Goal: Navigation & Orientation: Find specific page/section

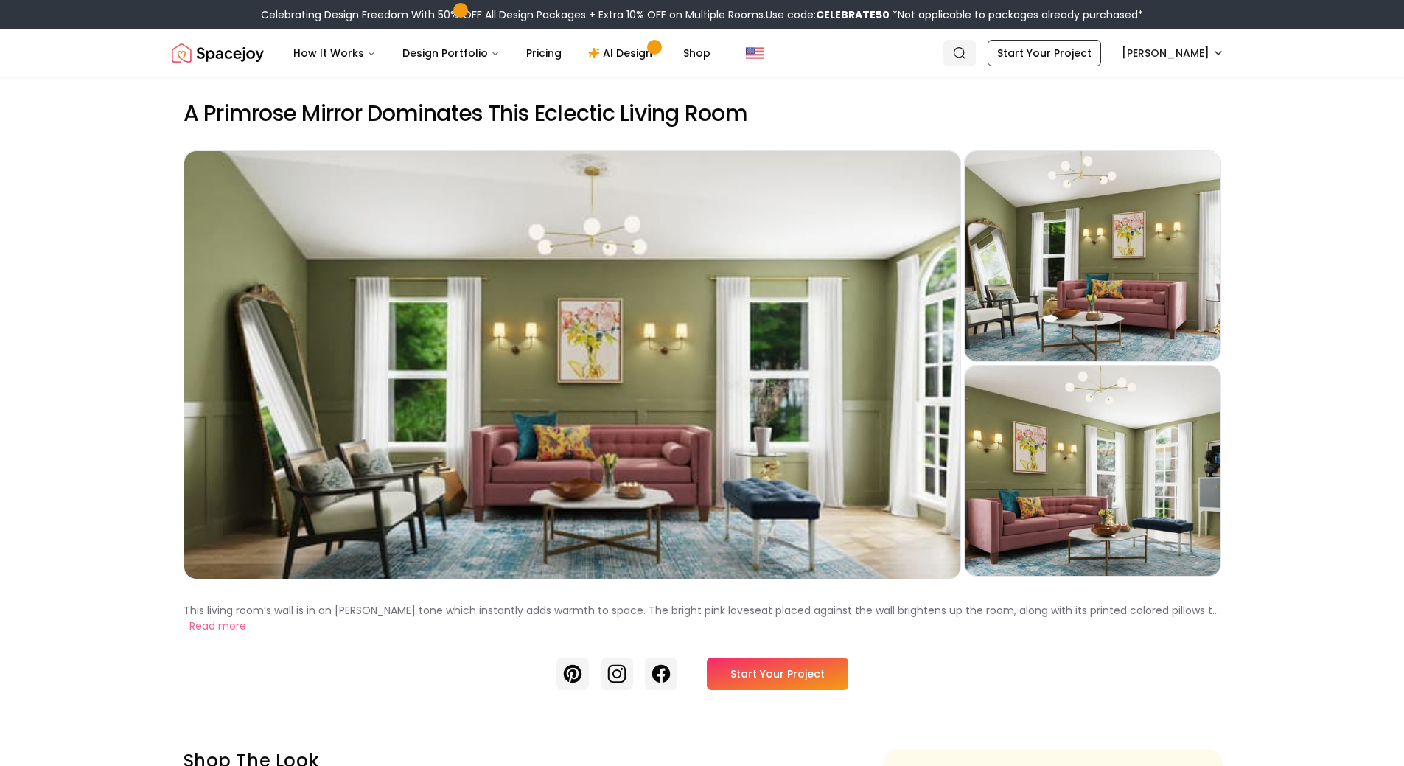
click at [967, 57] on icon "Global" at bounding box center [959, 53] width 15 height 15
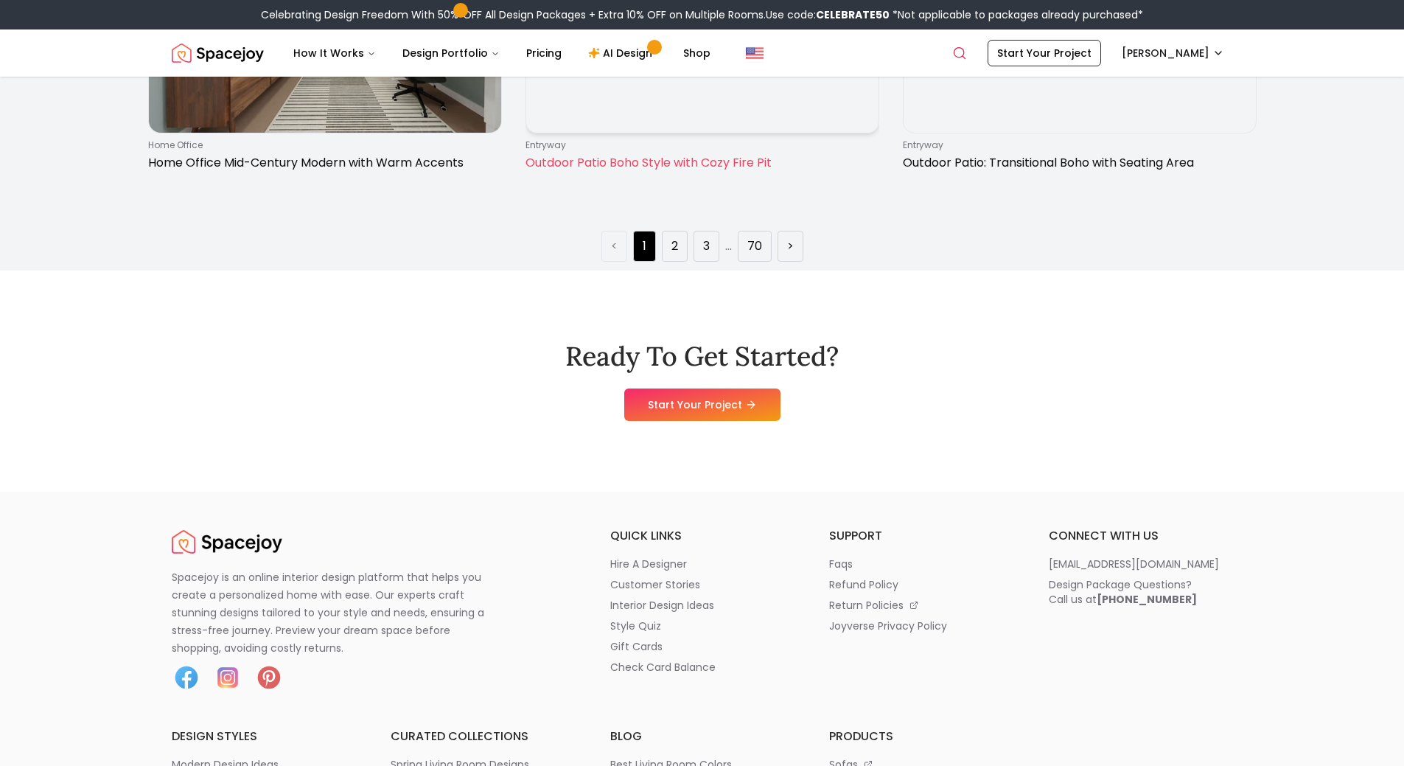
scroll to position [2769, 0]
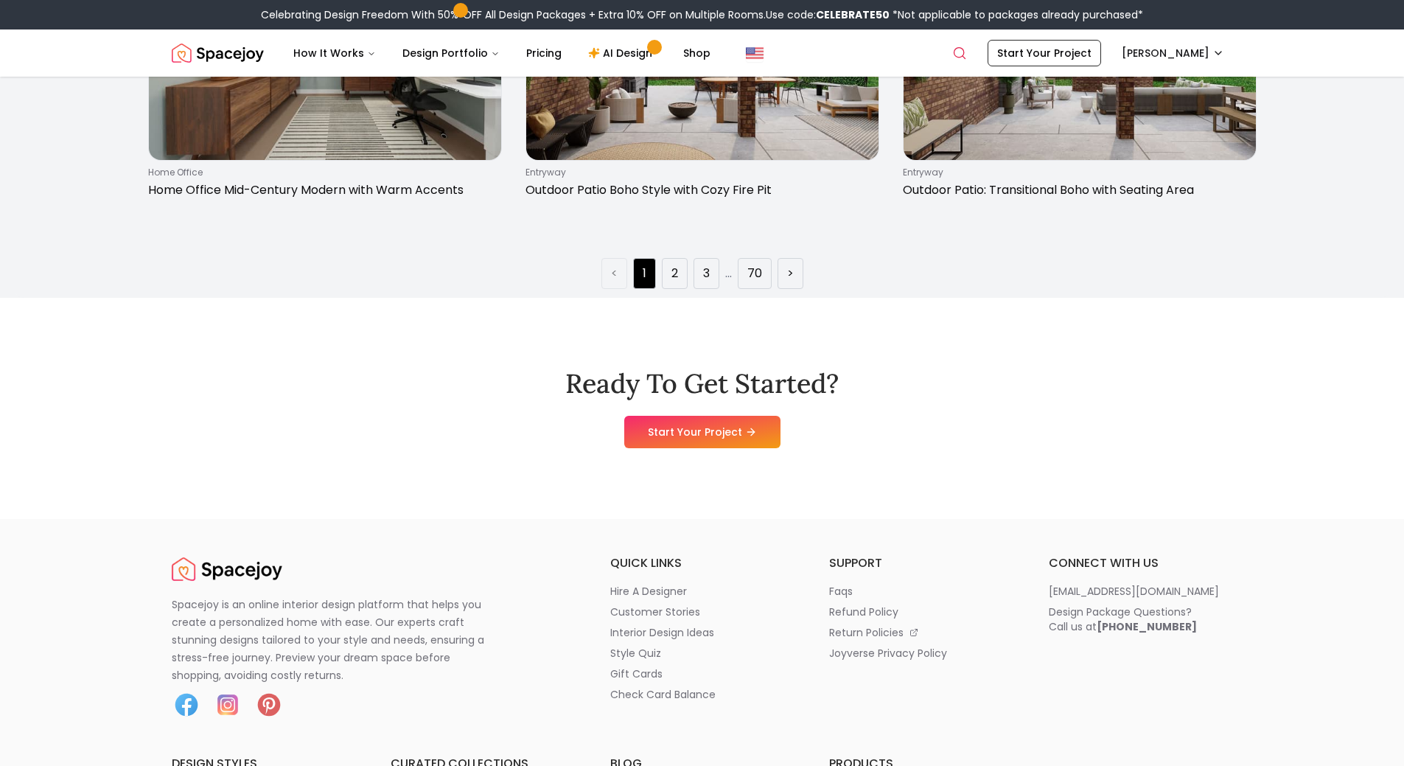
click at [729, 275] on link "..." at bounding box center [728, 273] width 7 height 17
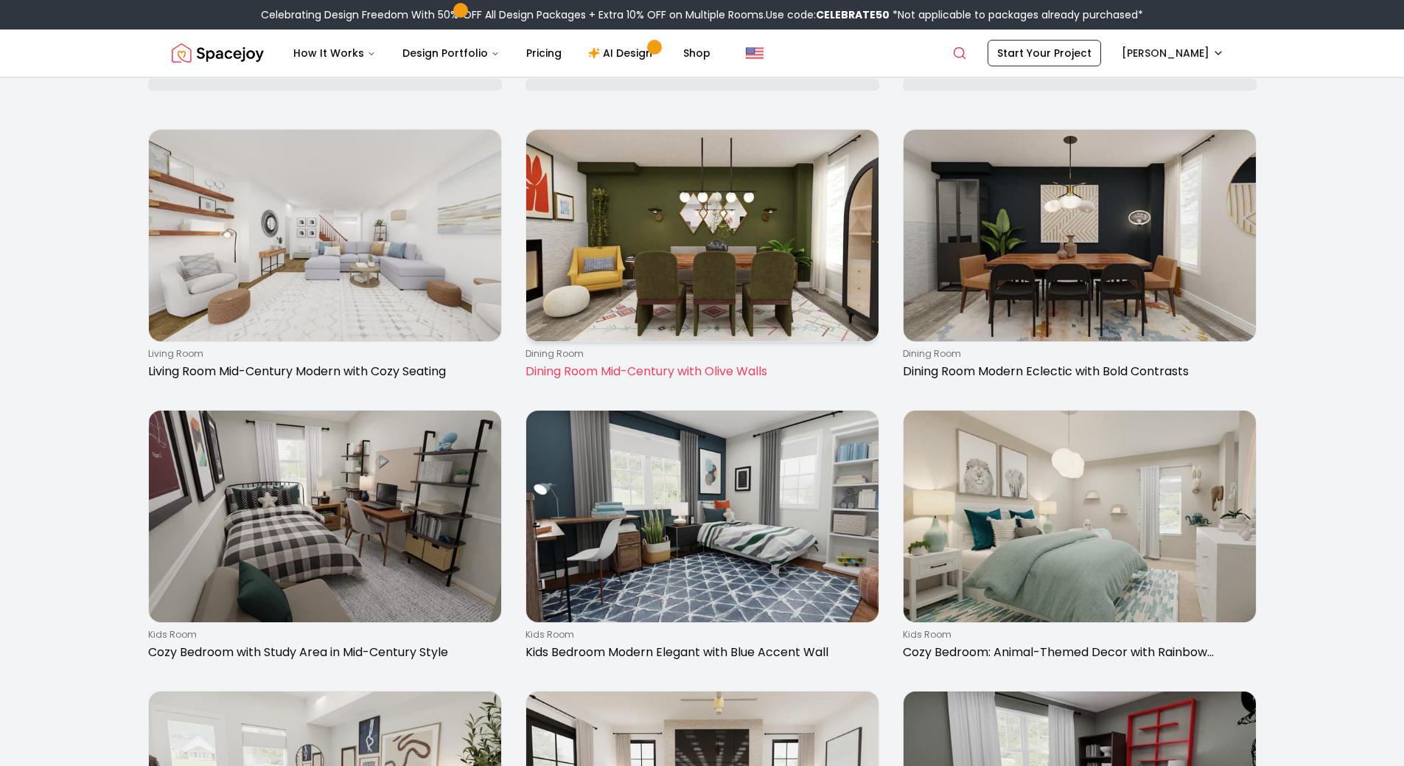
click at [729, 275] on link "dining room Dining Room Mid-Century with Olive Walls" at bounding box center [703, 257] width 354 height 257
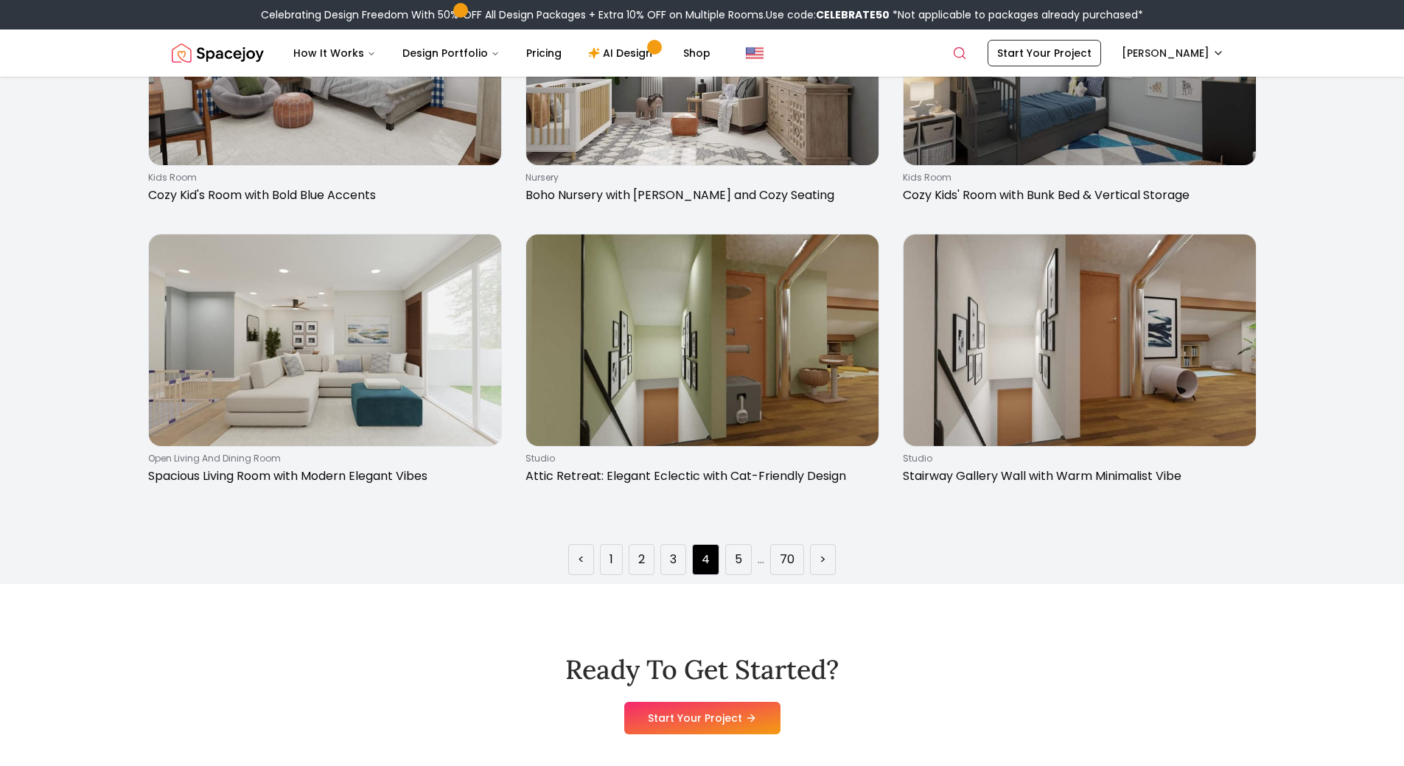
scroll to position [2778, 0]
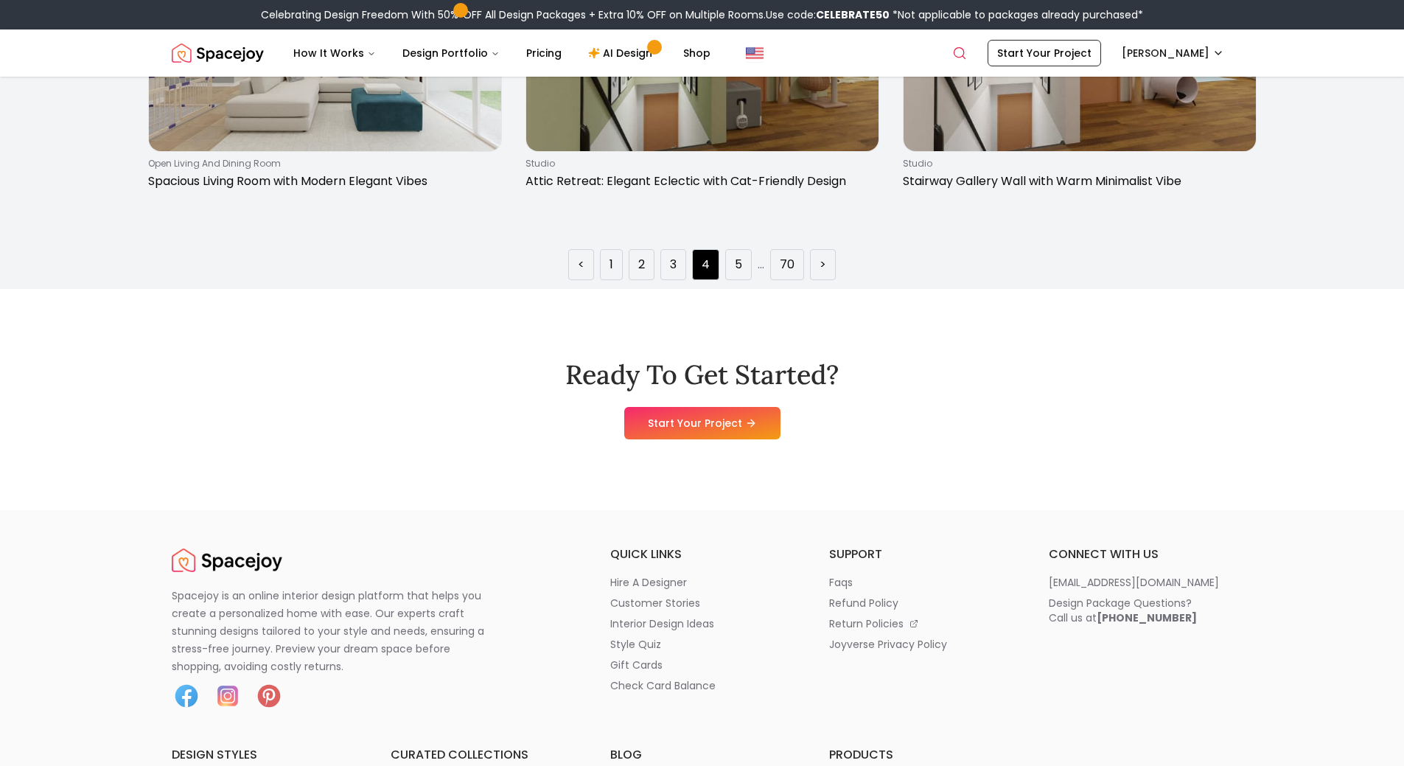
click at [759, 268] on link "..." at bounding box center [761, 264] width 7 height 17
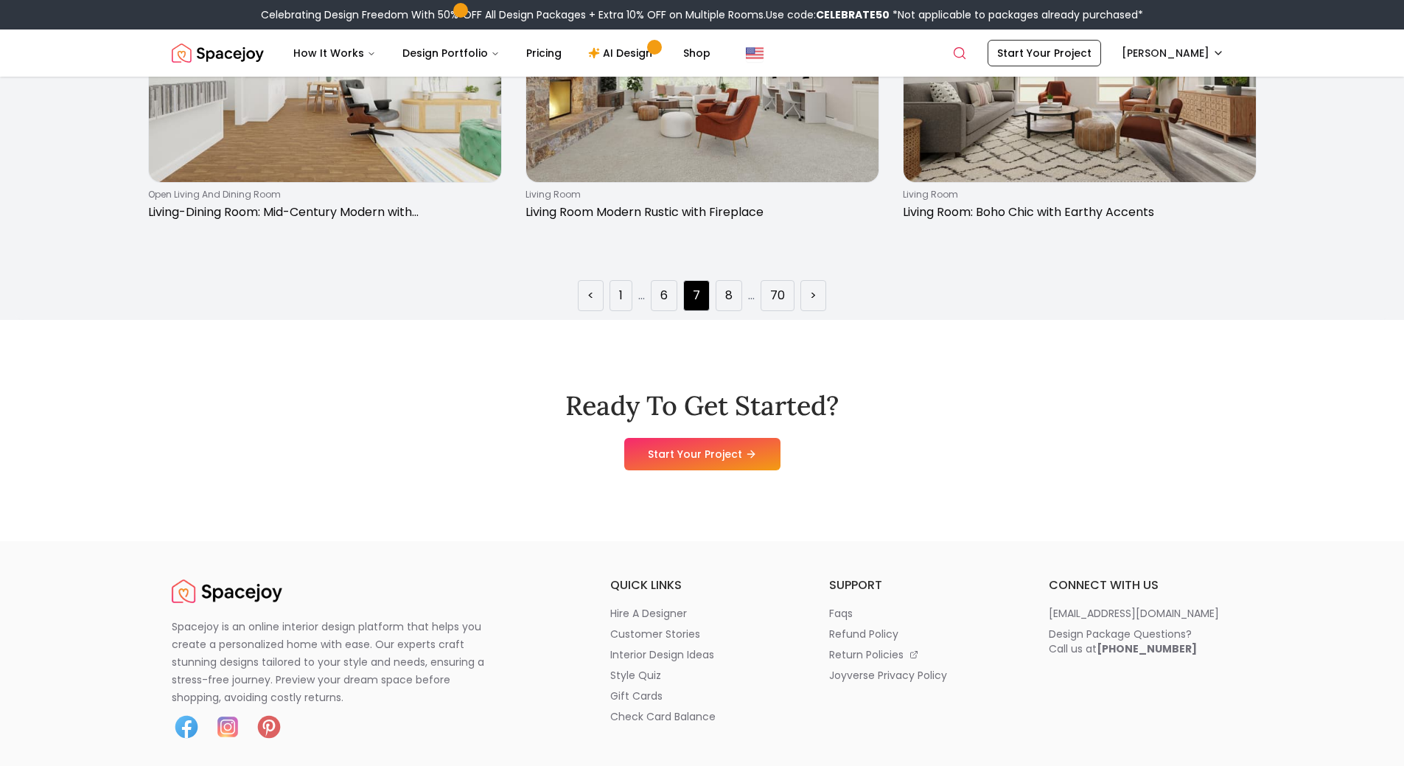
scroll to position [2695, 0]
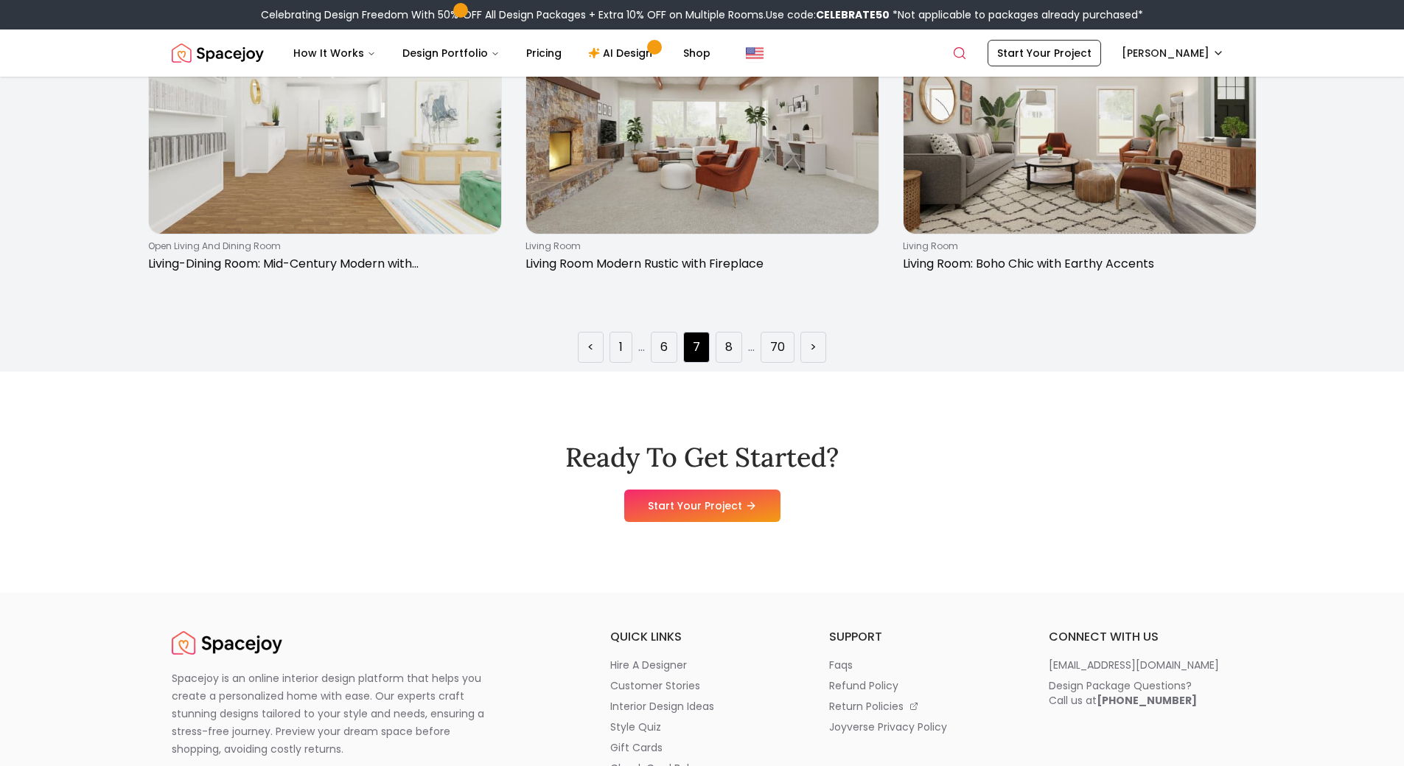
click at [747, 337] on ul "< 1 ... 6 7 8 ... 70 >" at bounding box center [702, 347] width 248 height 31
click at [749, 341] on link "..." at bounding box center [751, 346] width 7 height 17
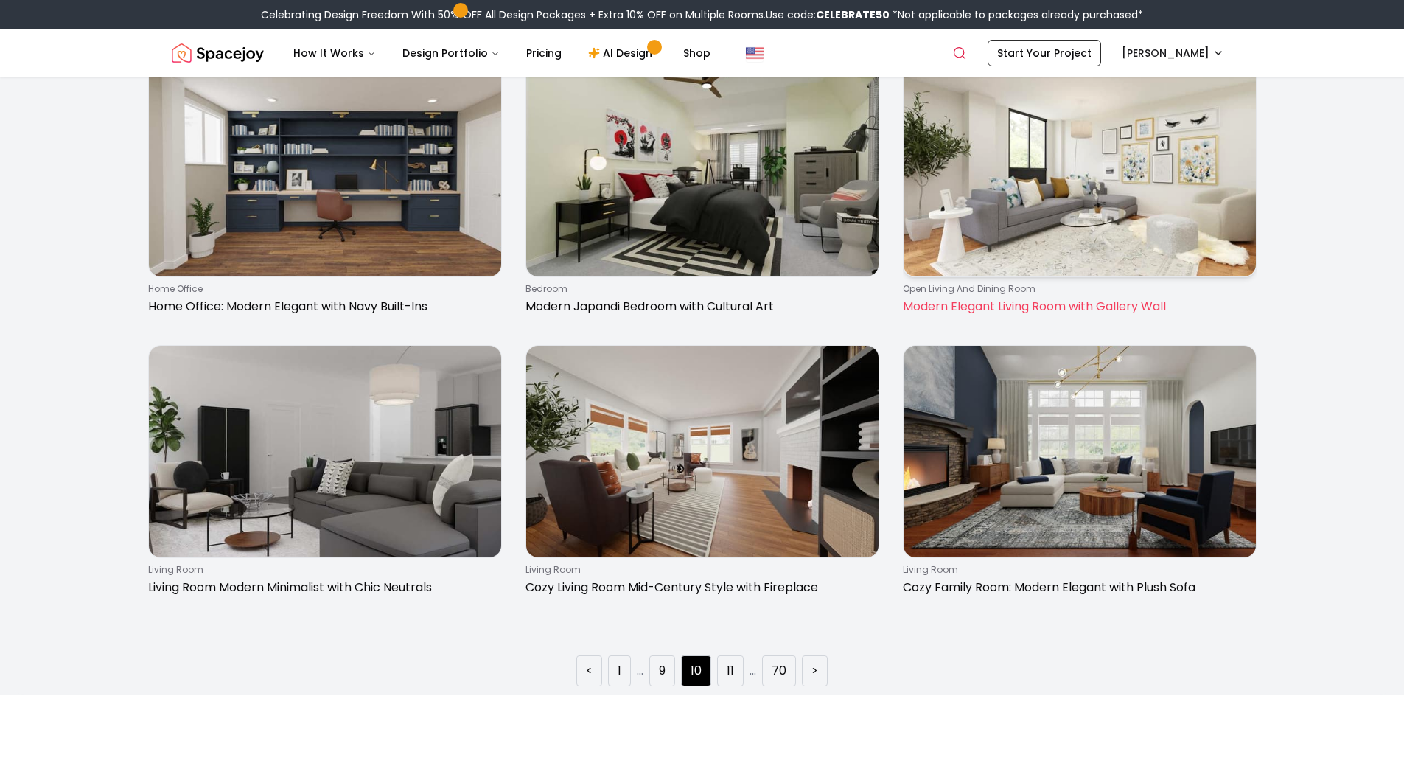
scroll to position [2394, 0]
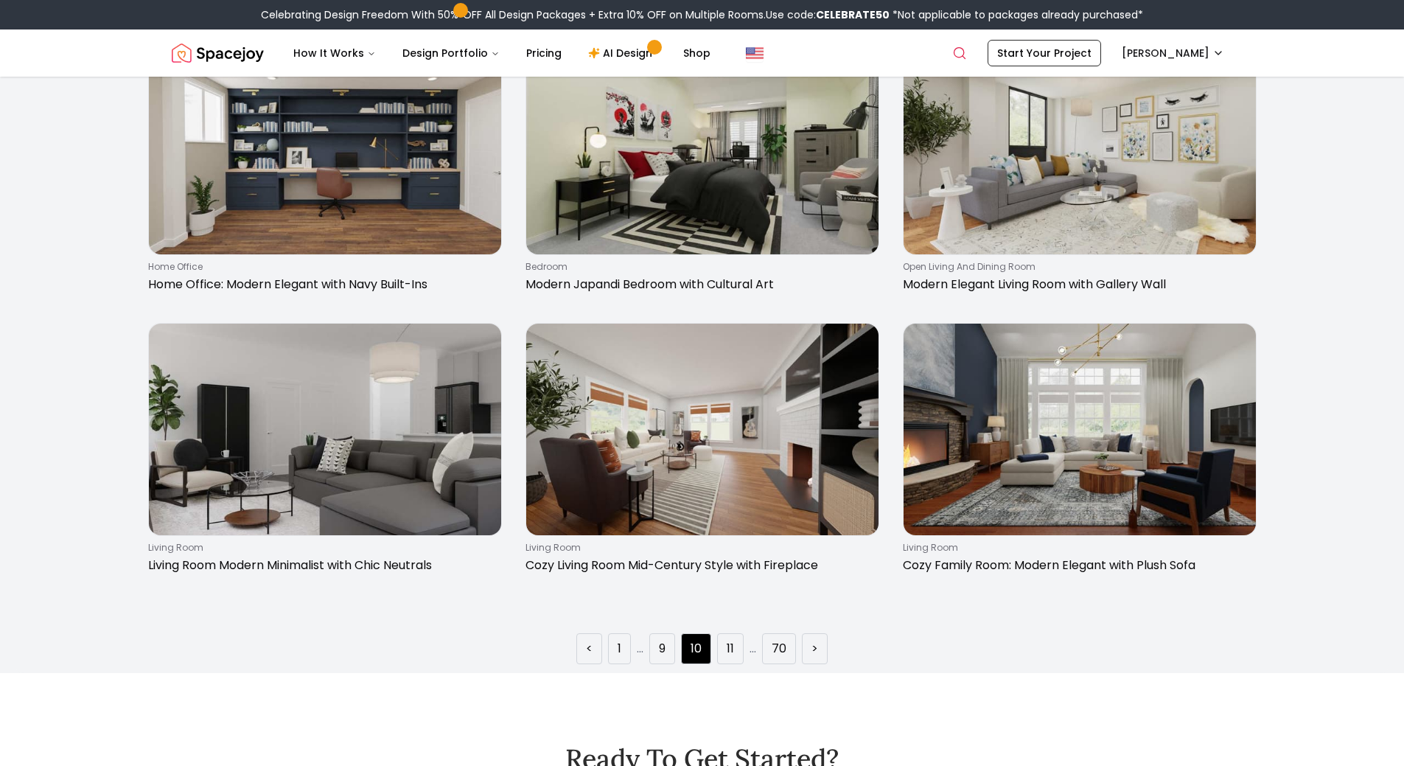
click at [756, 655] on link "..." at bounding box center [753, 648] width 7 height 17
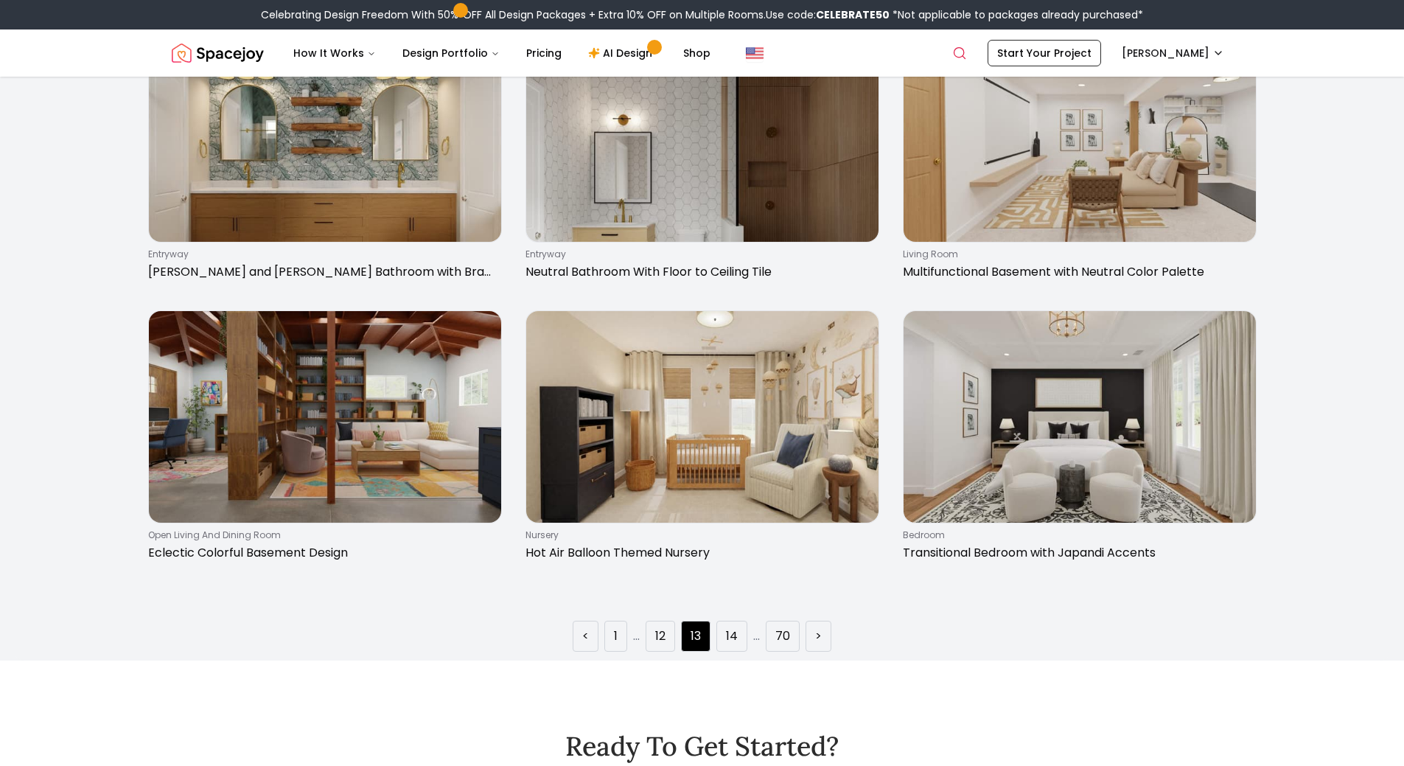
scroll to position [2433, 0]
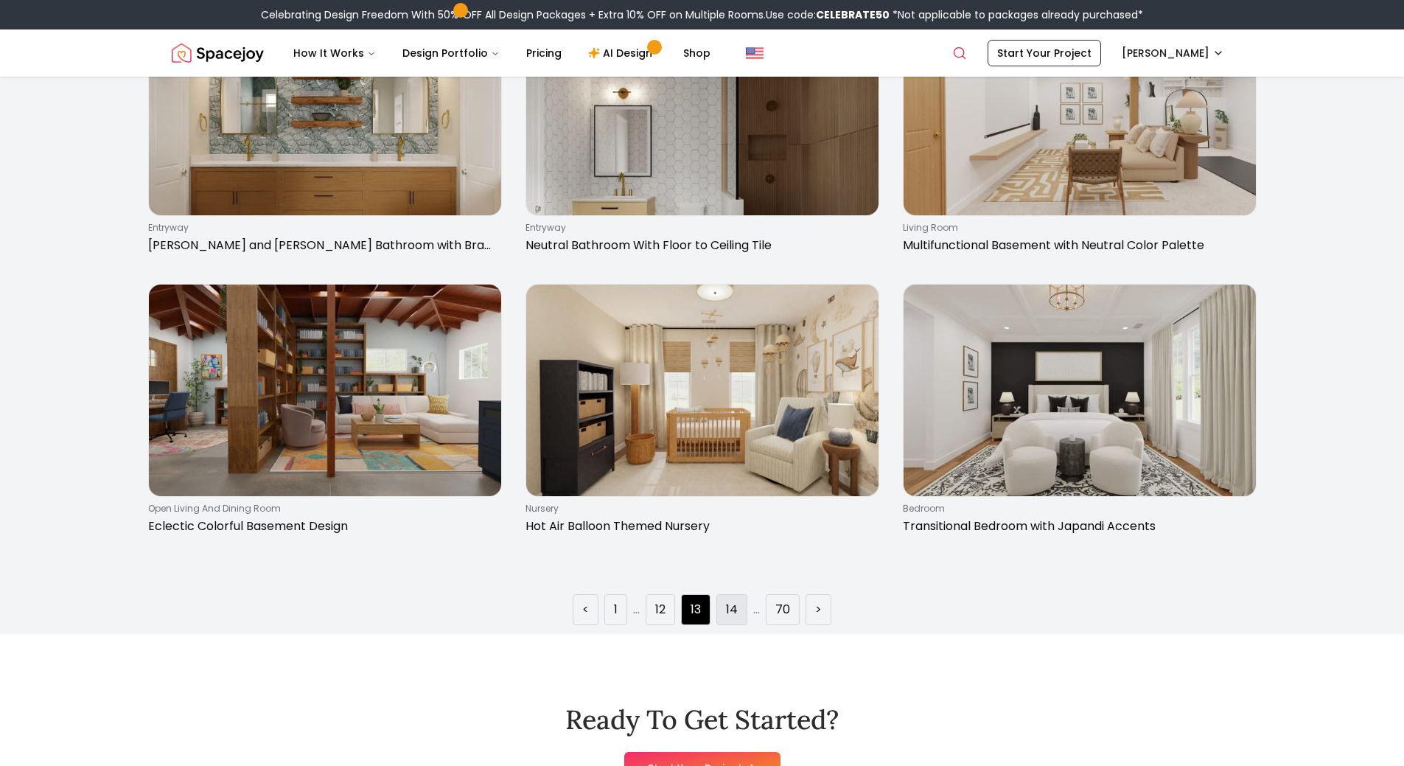
click at [739, 604] on li "14" at bounding box center [732, 609] width 31 height 31
click at [735, 609] on link "14" at bounding box center [732, 610] width 12 height 18
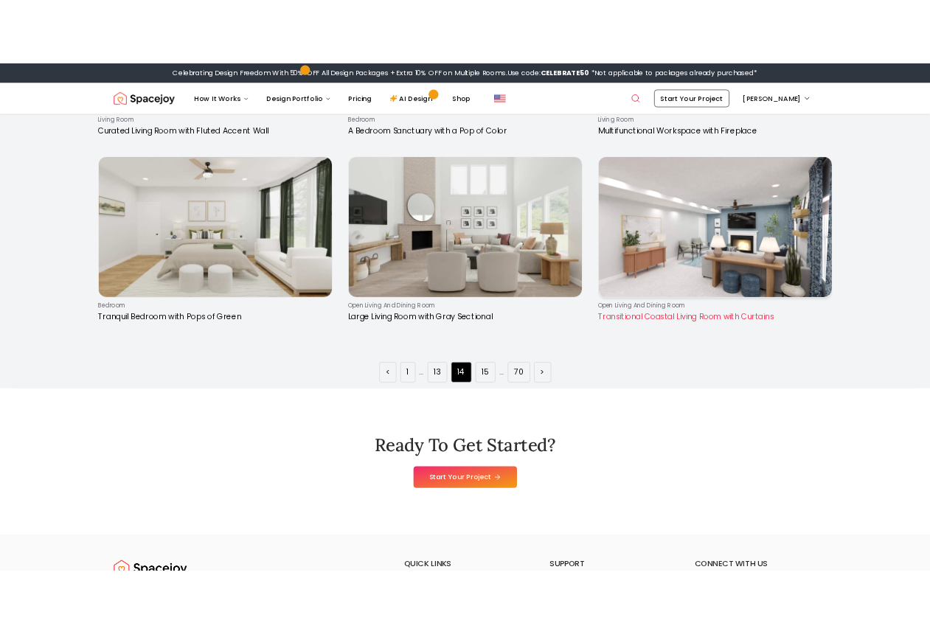
scroll to position [2580, 0]
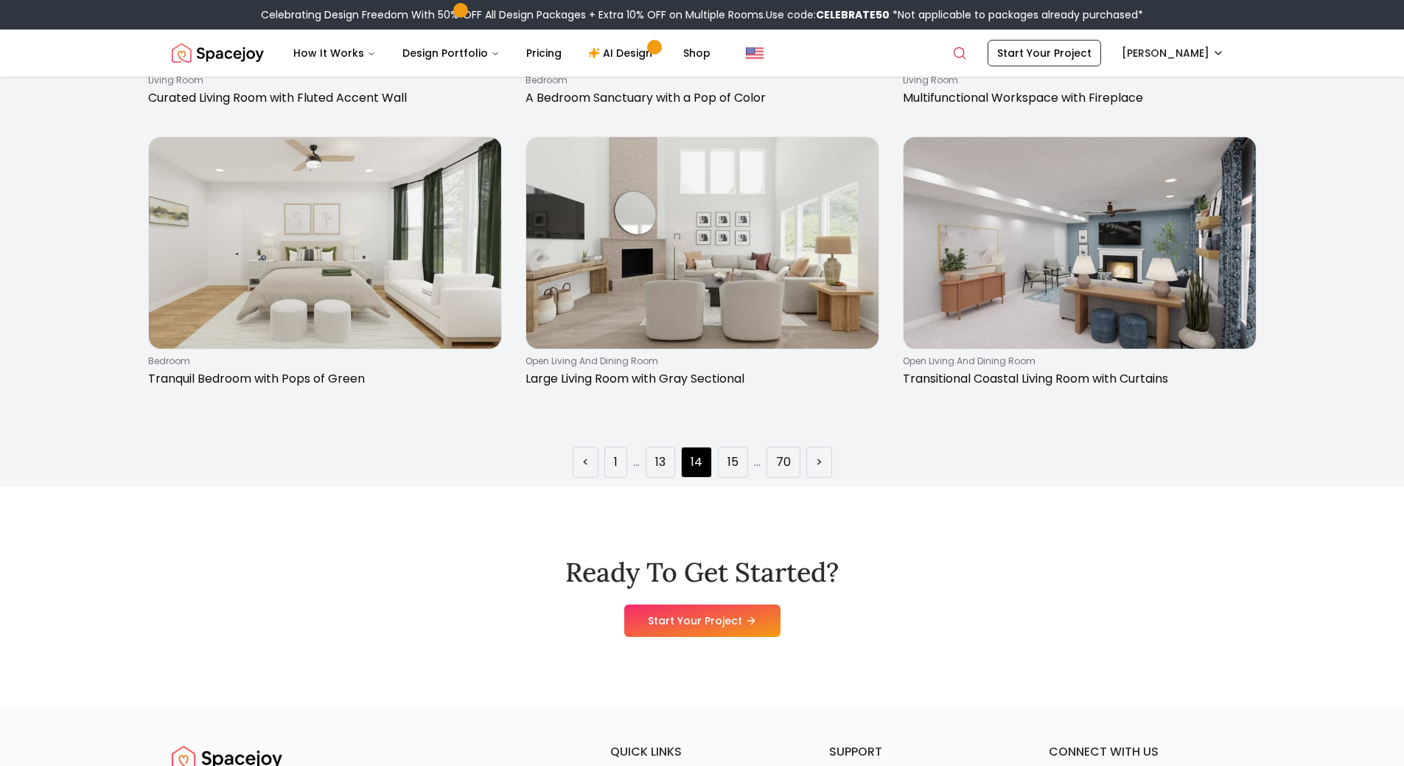
click at [750, 466] on ul "< 1 ... 13 14 15 ... 70 >" at bounding box center [702, 462] width 259 height 31
click at [742, 464] on li "15" at bounding box center [733, 462] width 30 height 31
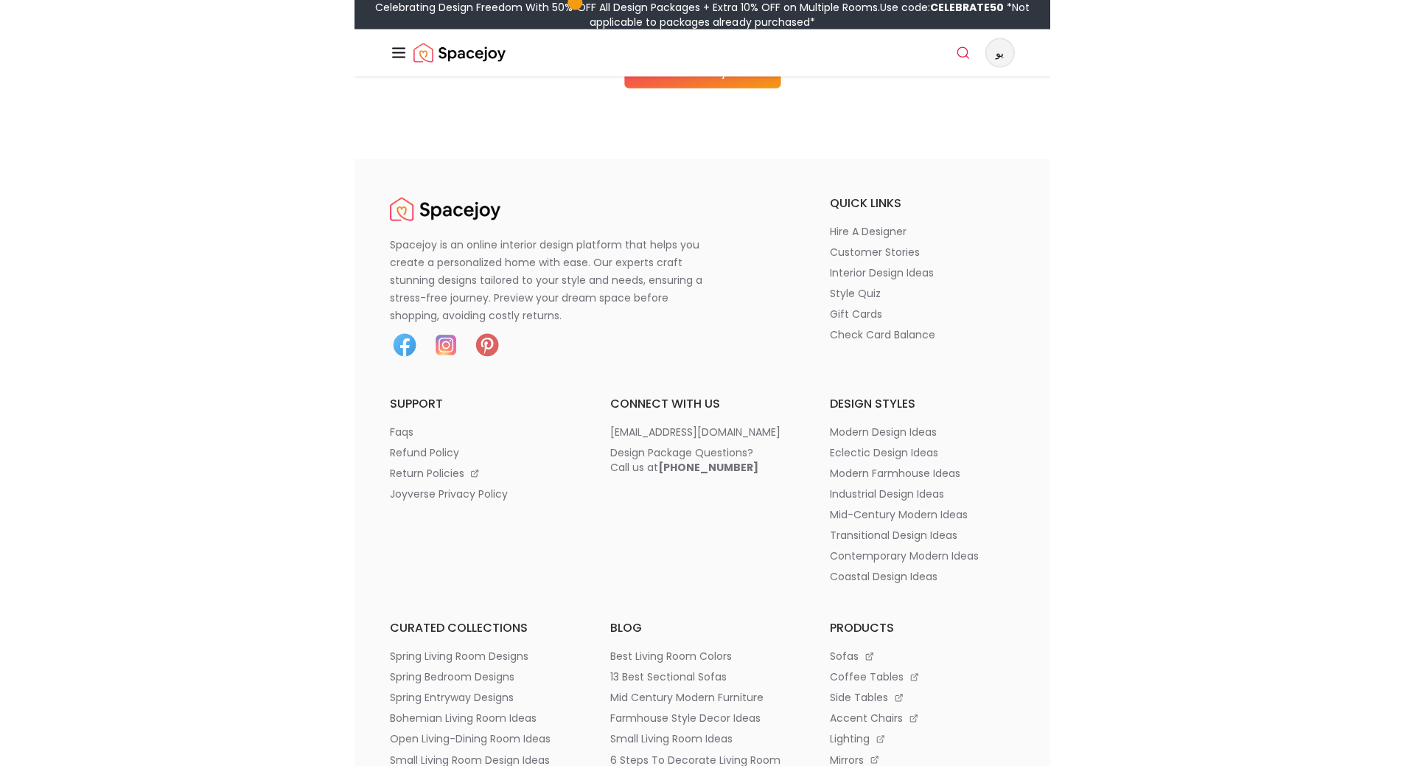
scroll to position [3129, 0]
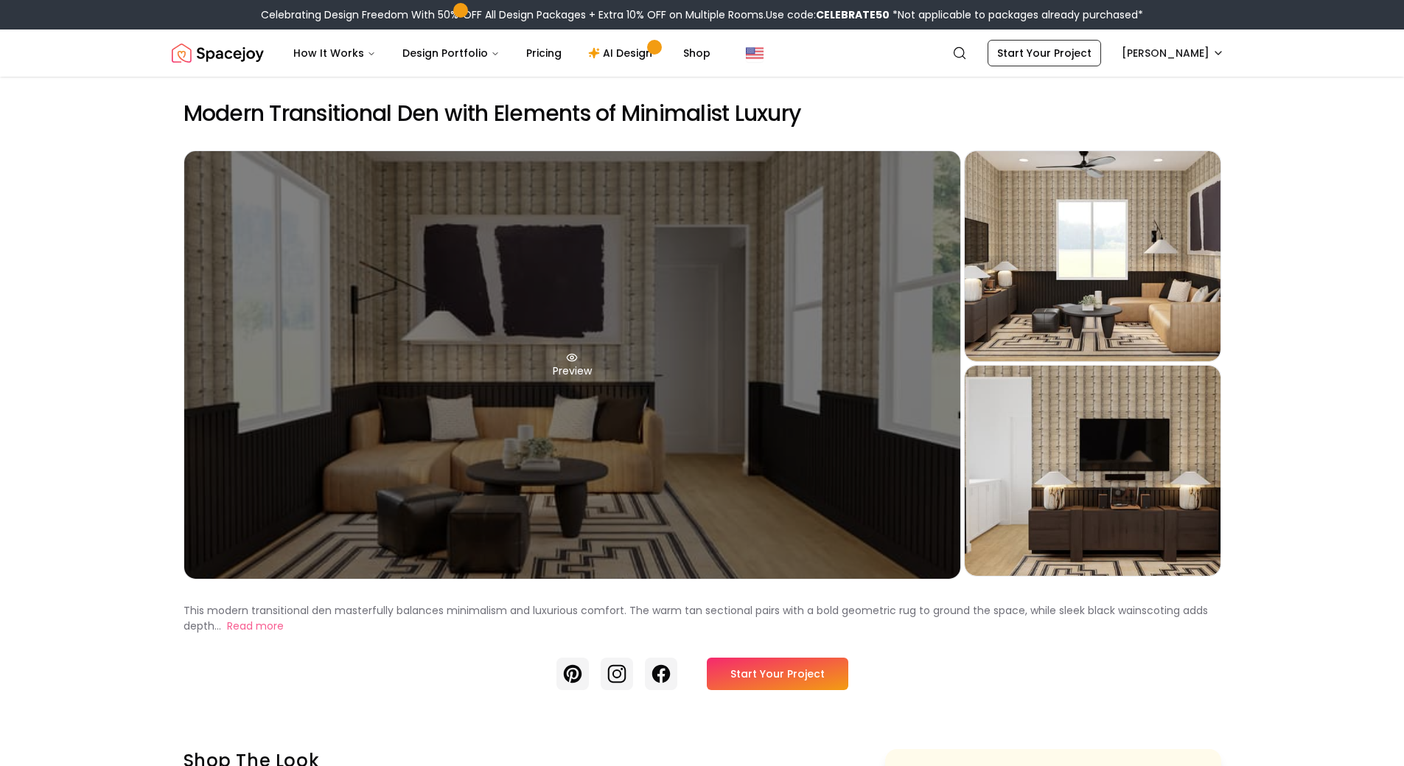
click at [826, 380] on div "Preview" at bounding box center [572, 365] width 776 height 428
